Goal: Entertainment & Leisure: Consume media (video, audio)

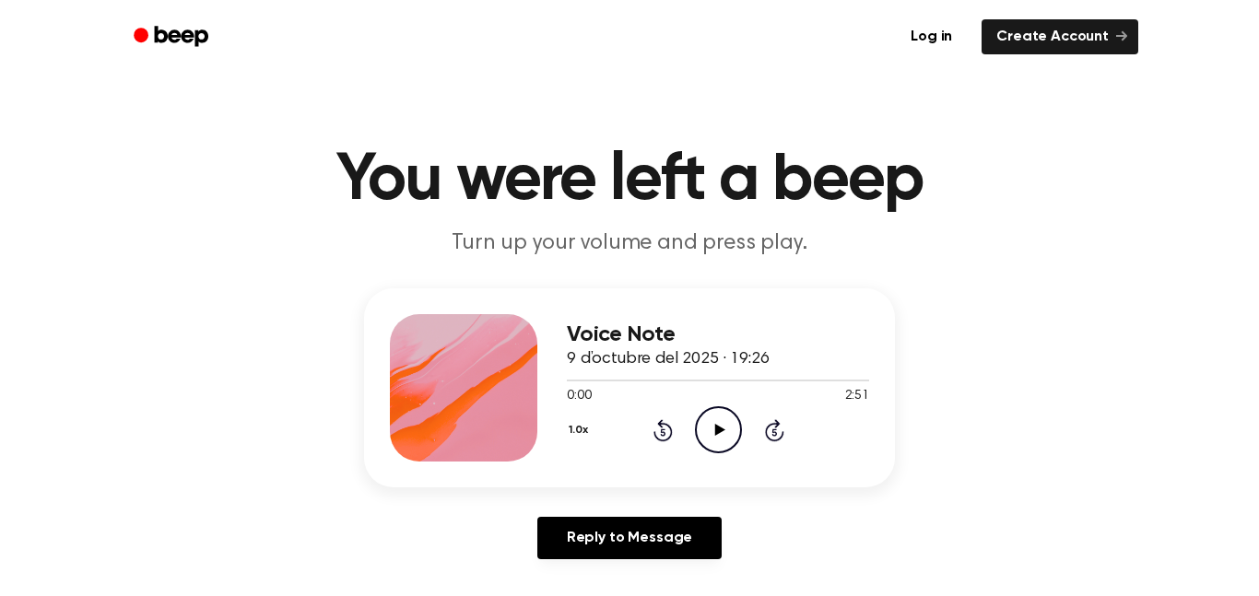
click at [723, 434] on icon "Play Audio" at bounding box center [718, 430] width 47 height 47
click at [716, 441] on icon "Pause Audio" at bounding box center [718, 430] width 47 height 47
click at [713, 430] on icon "Play Audio" at bounding box center [718, 430] width 47 height 47
click at [726, 440] on icon "Pause Audio" at bounding box center [718, 430] width 47 height 47
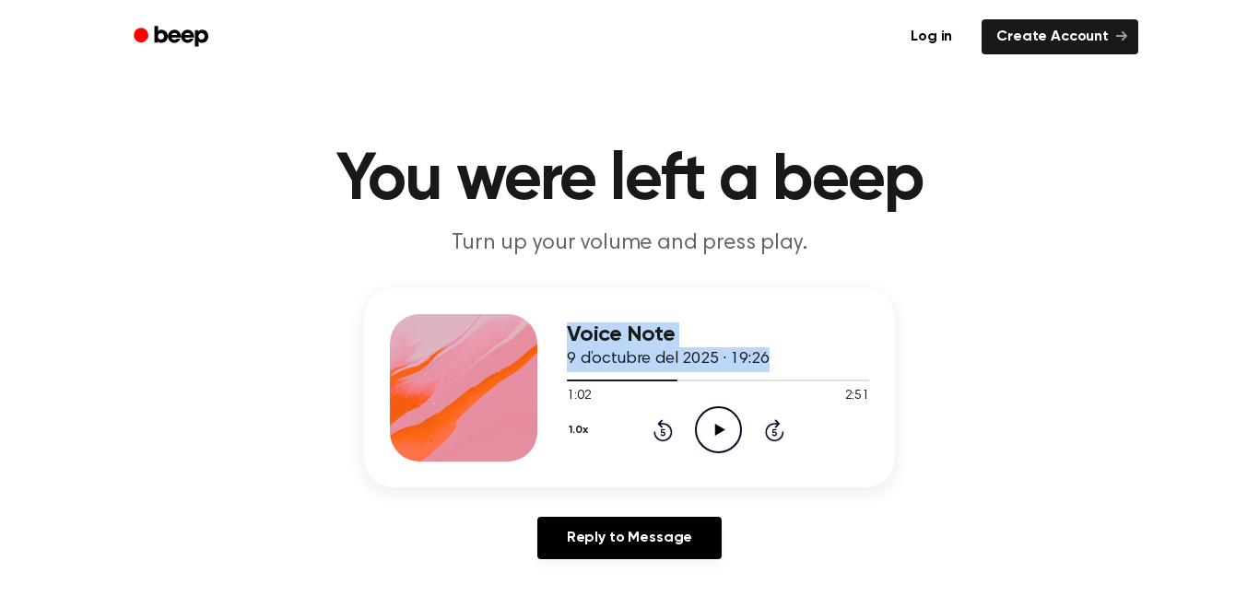
drag, startPoint x: 669, startPoint y: 383, endPoint x: 549, endPoint y: 394, distance: 120.3
click at [549, 394] on div "Voice Note 9 d’octubre del 2025 · 19:26 1:02 2:51 Your browser does not support…" at bounding box center [629, 388] width 531 height 199
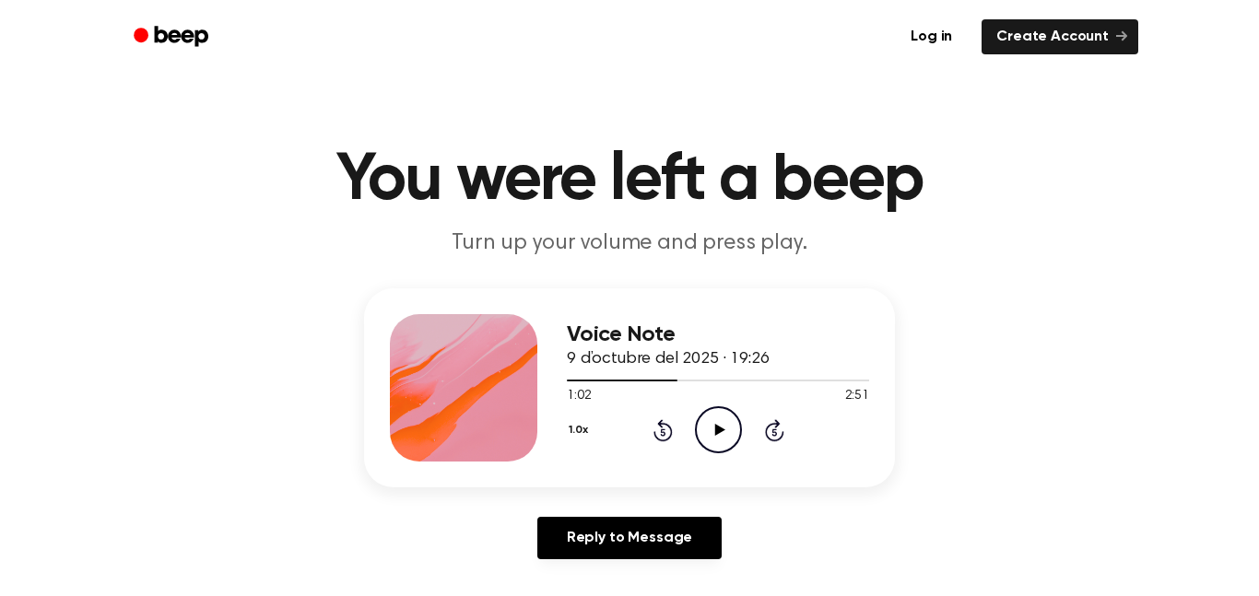
click at [661, 395] on div "1:02 2:51" at bounding box center [718, 396] width 302 height 19
drag, startPoint x: 675, startPoint y: 382, endPoint x: 567, endPoint y: 380, distance: 107.9
click at [567, 380] on div at bounding box center [622, 381] width 111 height 2
click at [567, 380] on div at bounding box center [718, 381] width 302 height 2
click at [764, 428] on icon "Skip 5 seconds" at bounding box center [774, 430] width 20 height 24
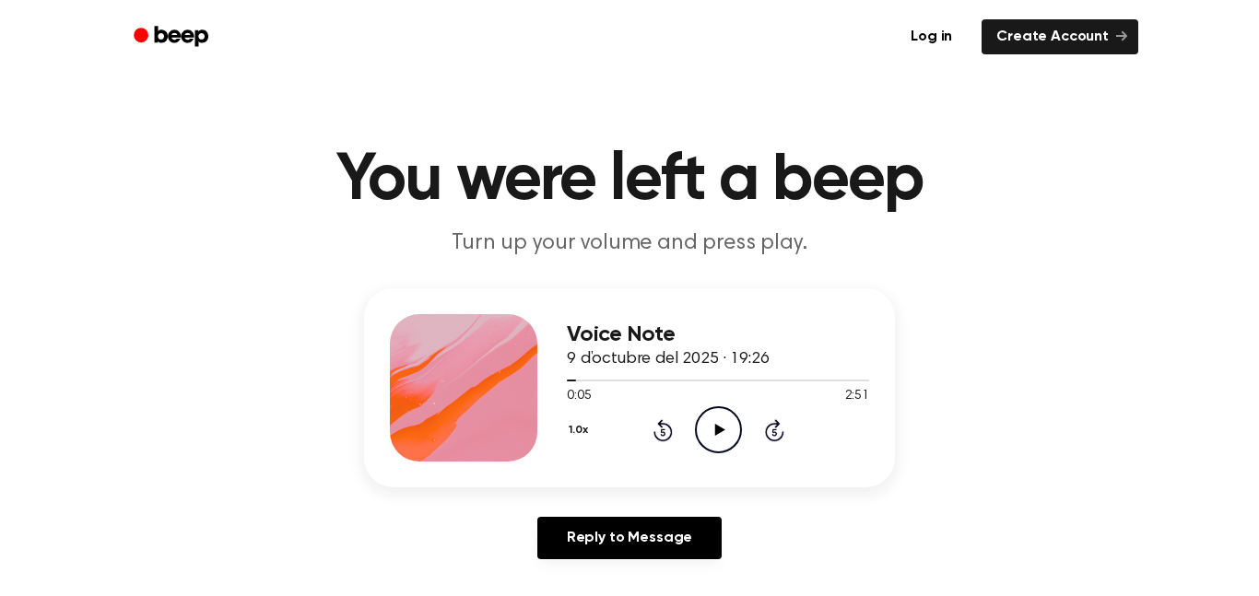
click at [728, 441] on icon "Play Audio" at bounding box center [718, 430] width 47 height 47
click at [712, 420] on icon "Pause Audio" at bounding box center [718, 430] width 47 height 47
